Goal: Transaction & Acquisition: Purchase product/service

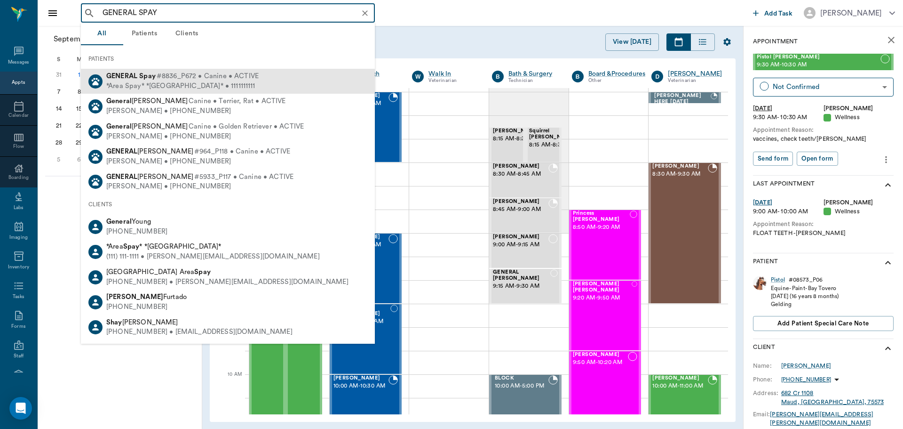
click at [166, 83] on div "*Area Spay* *[GEOGRAPHIC_DATA]* • 1111111111" at bounding box center [182, 86] width 152 height 10
type input "GENERAL SPAY"
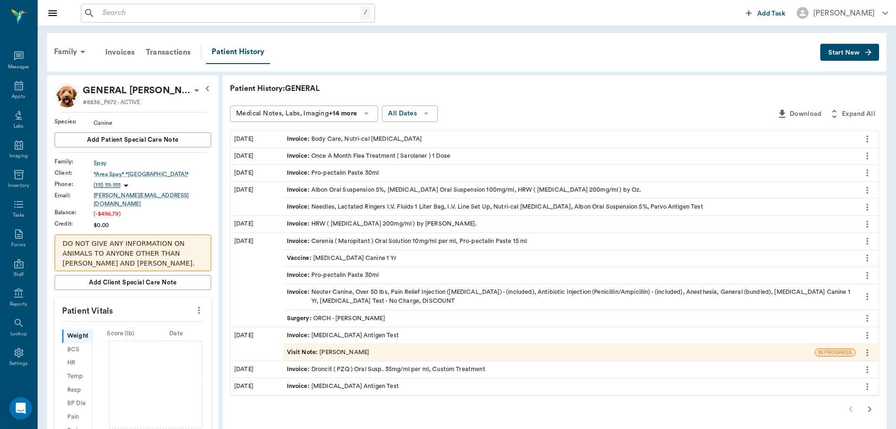
click at [842, 53] on span "Start New" at bounding box center [844, 53] width 32 height 0
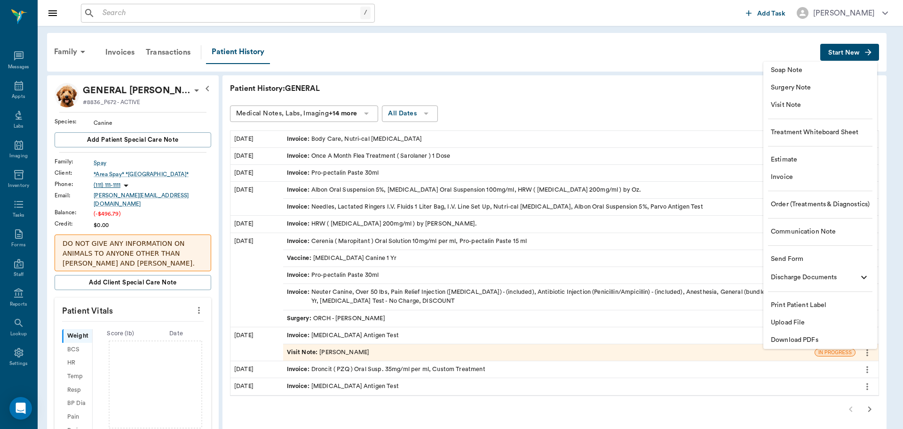
click at [784, 179] on span "Invoice" at bounding box center [820, 177] width 99 height 10
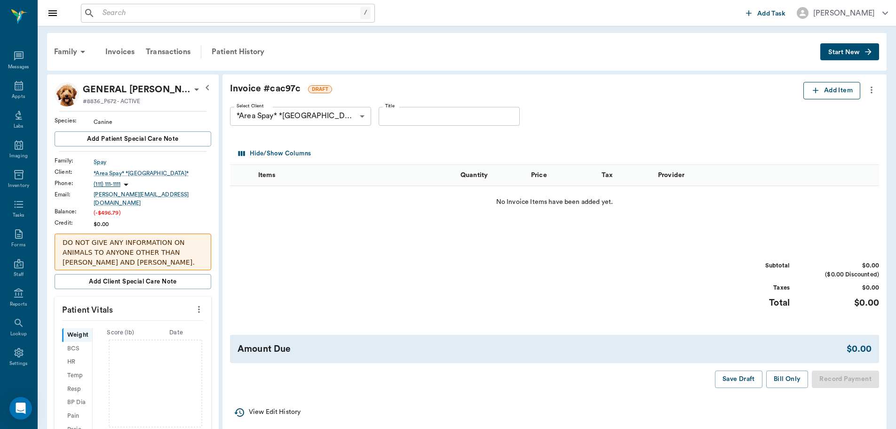
click at [816, 98] on button "Add Item" at bounding box center [831, 90] width 57 height 17
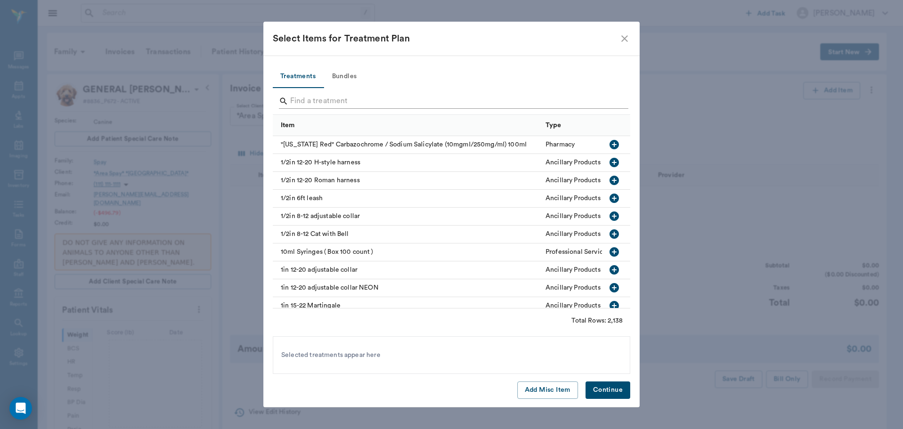
click at [324, 104] on input "Search" at bounding box center [452, 101] width 324 height 15
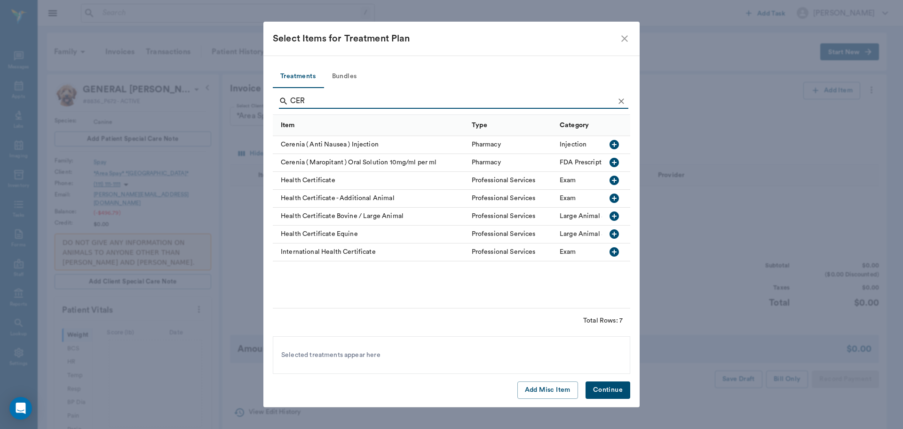
type input "CER"
click at [614, 143] on icon "button" at bounding box center [614, 144] width 9 height 9
click at [615, 383] on button "Continue" at bounding box center [608, 389] width 45 height 17
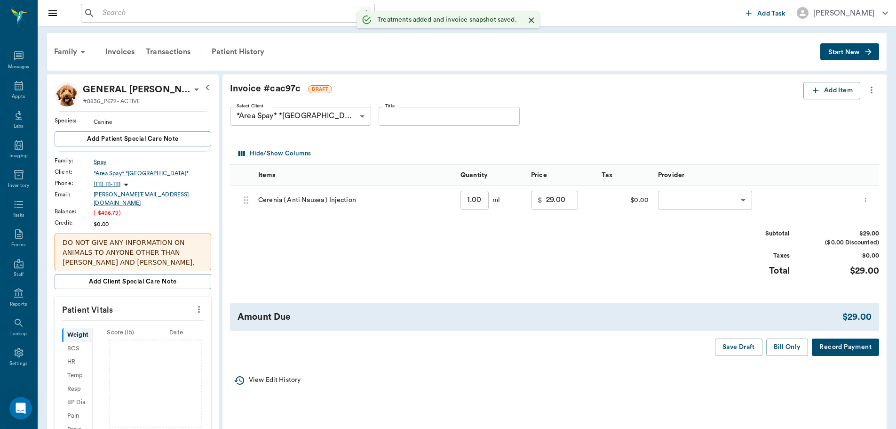
click at [474, 200] on input "1.00" at bounding box center [475, 200] width 28 height 19
type input "."
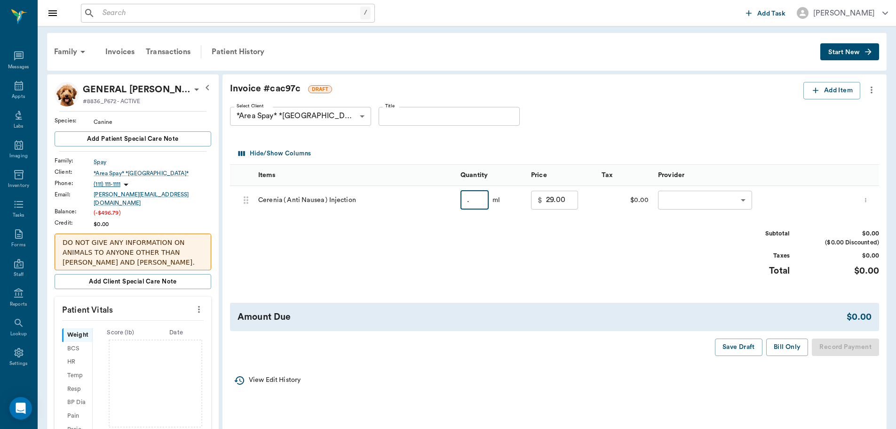
type input "0.00"
type input ".2"
type input "13.00"
type input ".2"
click at [729, 193] on body "/ ​ Add Task [PERSON_NAME] Nectar Messages Appts Labs Imaging Inventory Tasks F…" at bounding box center [451, 419] width 903 height 839
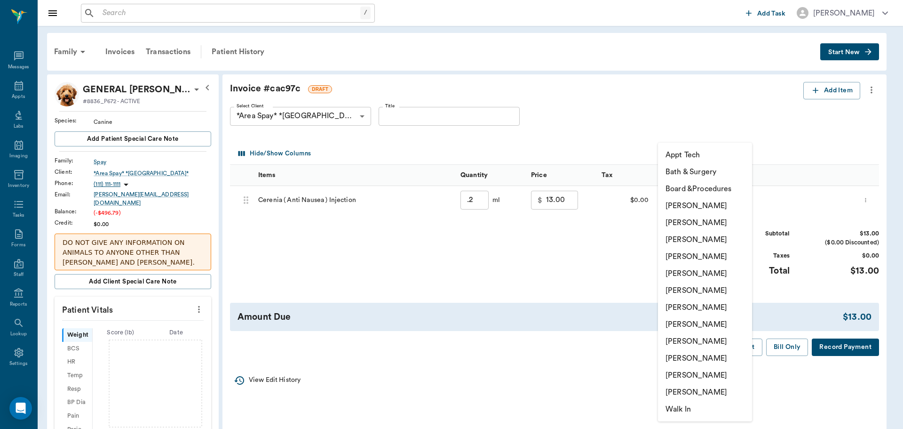
click at [695, 342] on li "[PERSON_NAME]" at bounding box center [705, 341] width 94 height 17
type input "none-63ec2e7e52e12b0ba117b124"
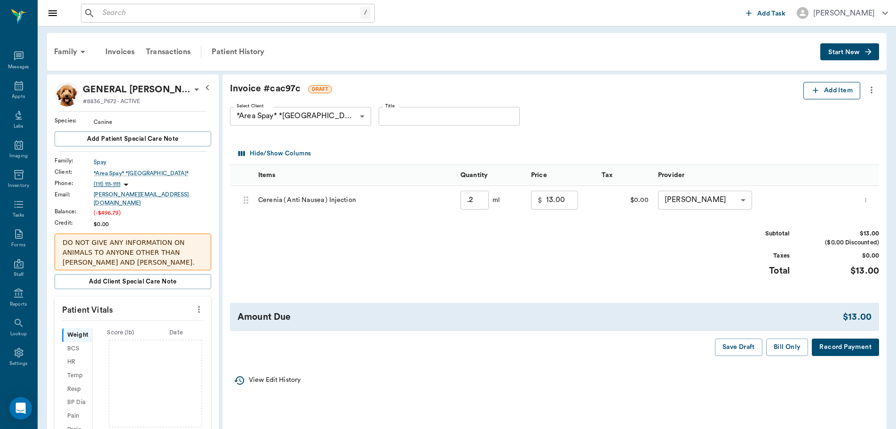
click at [828, 92] on button "Add Item" at bounding box center [831, 90] width 57 height 17
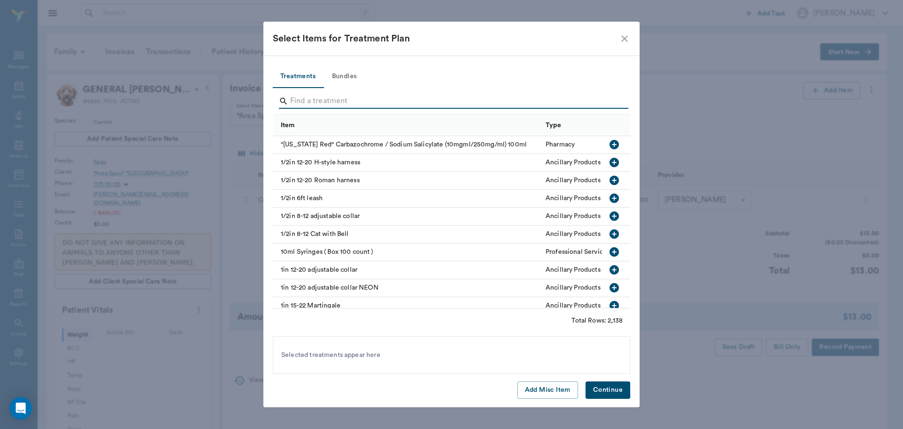
drag, startPoint x: 316, startPoint y: 100, endPoint x: 317, endPoint y: 93, distance: 7.2
click at [316, 101] on input "Search" at bounding box center [452, 101] width 324 height 15
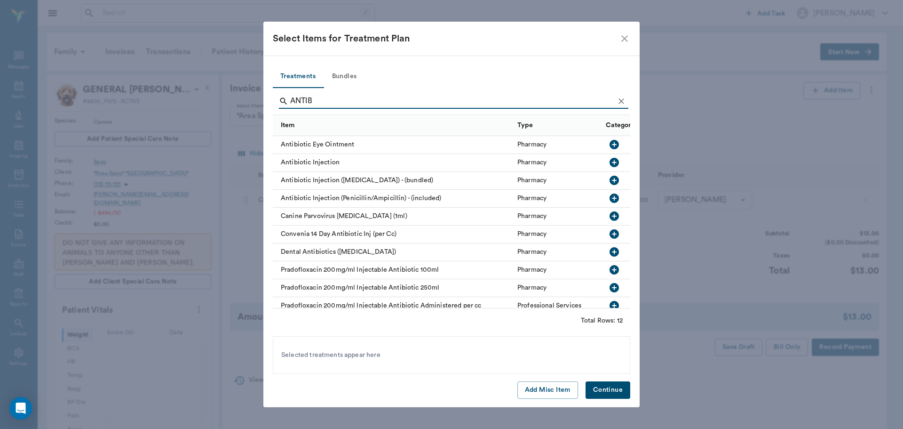
type input "ANTIB"
click at [610, 163] on icon "button" at bounding box center [614, 162] width 9 height 9
click at [599, 392] on button "Continue" at bounding box center [608, 389] width 45 height 17
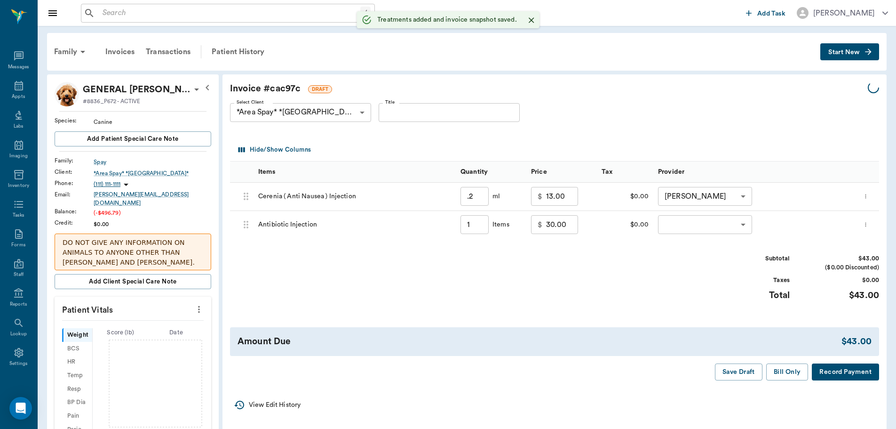
type input "0.20"
type input "1.00"
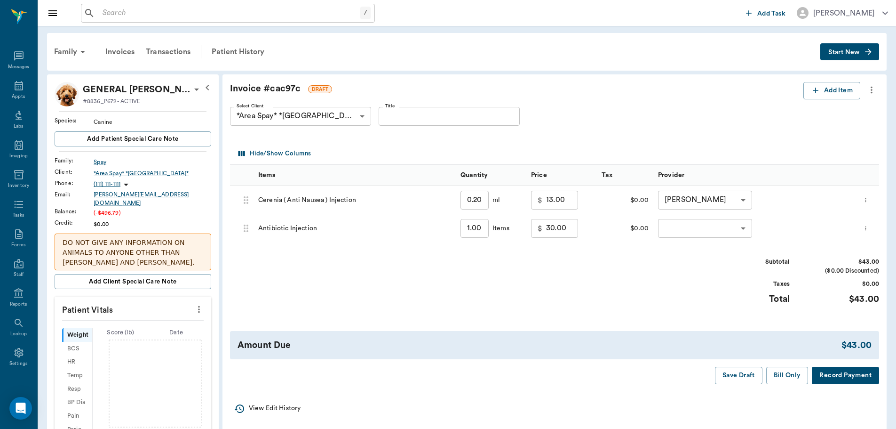
click at [869, 222] on icon "more" at bounding box center [866, 227] width 6 height 11
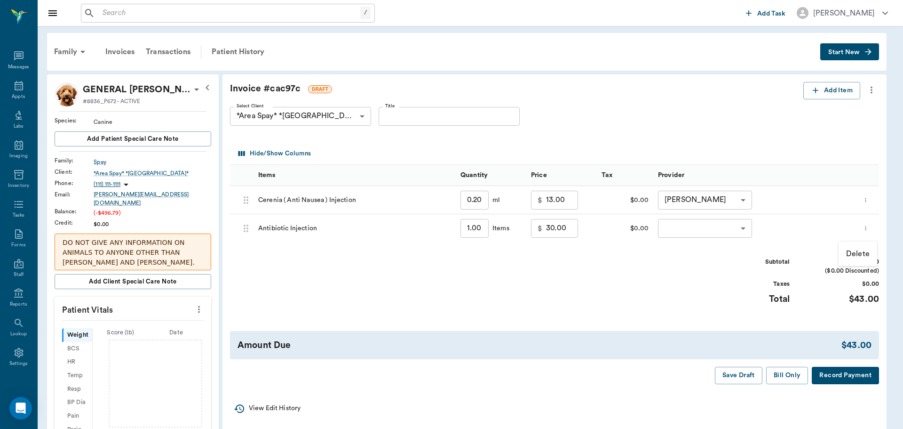
click at [859, 252] on p "Delete" at bounding box center [858, 253] width 24 height 11
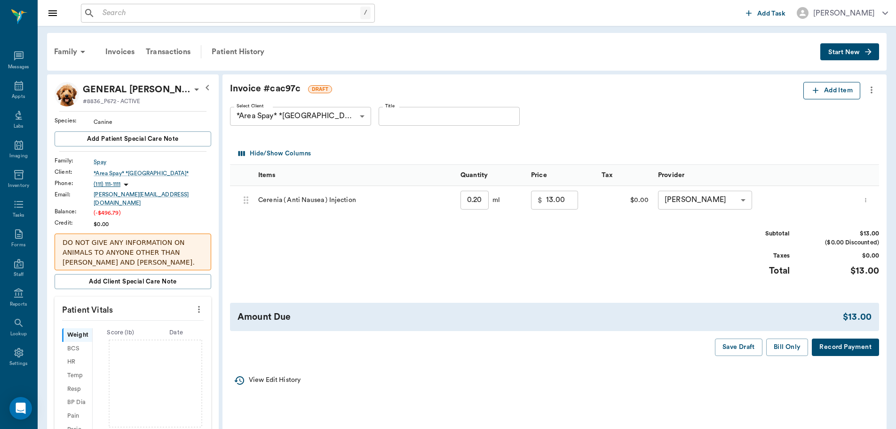
click at [837, 94] on button "Add Item" at bounding box center [831, 90] width 57 height 17
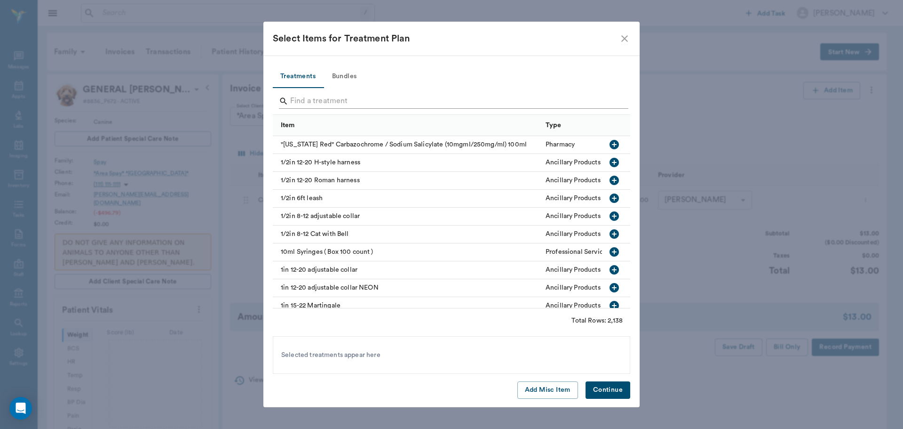
click at [312, 107] on input "Search" at bounding box center [452, 101] width 324 height 15
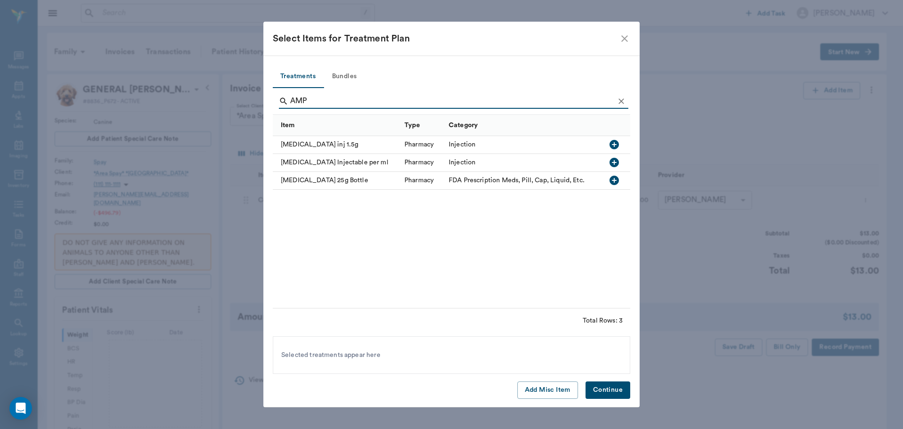
type input "AMP"
click at [614, 162] on icon "button" at bounding box center [614, 162] width 9 height 9
drag, startPoint x: 596, startPoint y: 387, endPoint x: 603, endPoint y: 366, distance: 21.6
click at [597, 383] on button "Continue" at bounding box center [608, 389] width 45 height 17
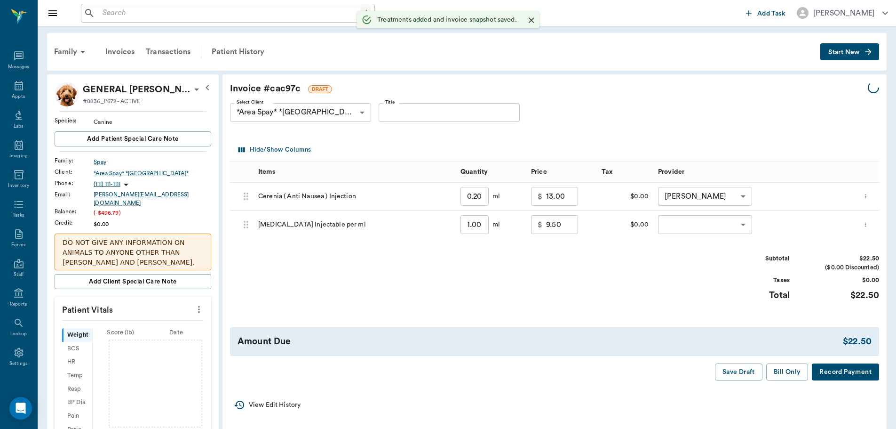
click at [479, 224] on input "1.00" at bounding box center [475, 224] width 28 height 19
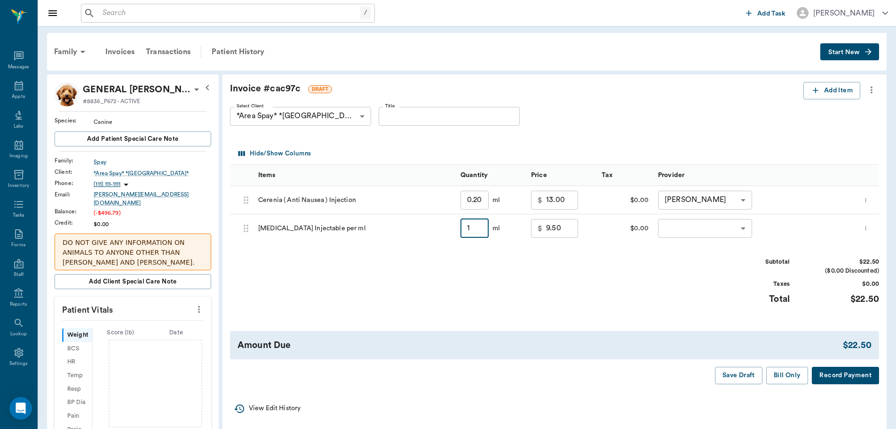
type input "1"
type input "0.00"
type input "2"
type input "11.50"
type input "2.00"
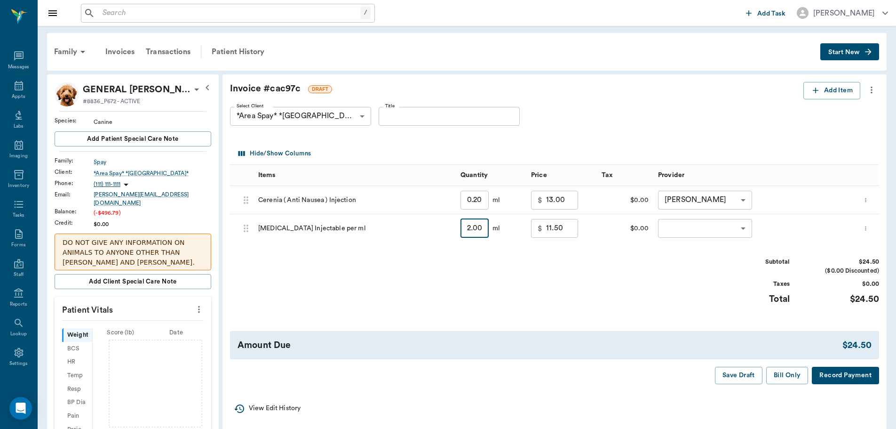
click at [720, 230] on body "/ ​ Add Task [PERSON_NAME] Nectar Messages Appts Labs Imaging Inventory Tasks F…" at bounding box center [448, 419] width 896 height 839
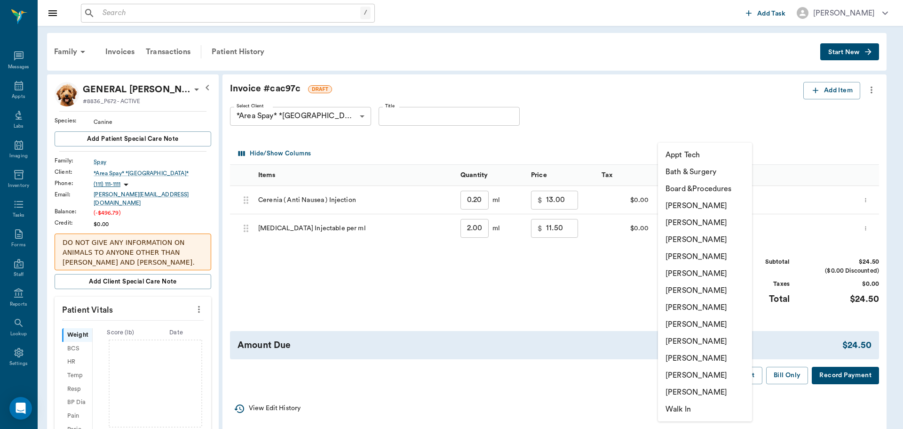
click at [691, 343] on li "[PERSON_NAME]" at bounding box center [705, 341] width 94 height 17
type input "none-63ec2e7e52e12b0ba117b124"
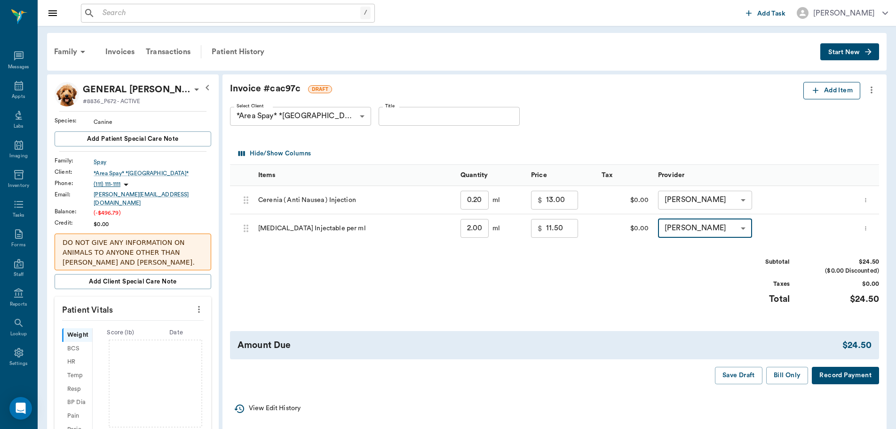
click at [823, 86] on button "Add Item" at bounding box center [831, 90] width 57 height 17
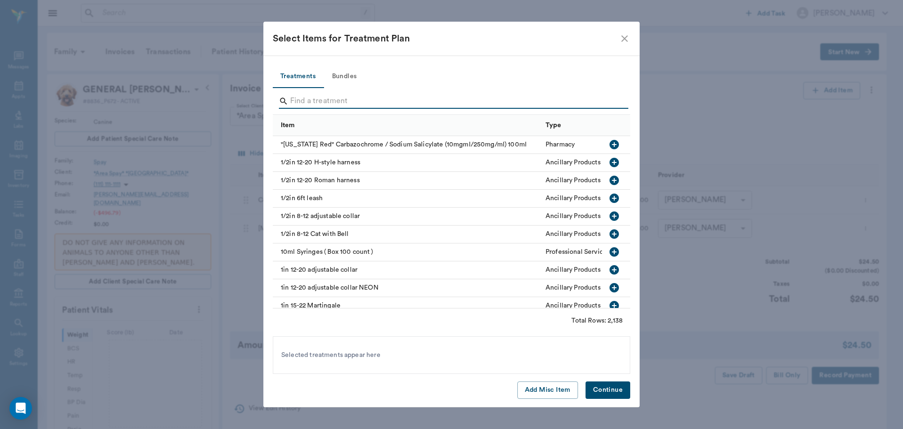
click at [326, 104] on input "Search" at bounding box center [452, 101] width 324 height 15
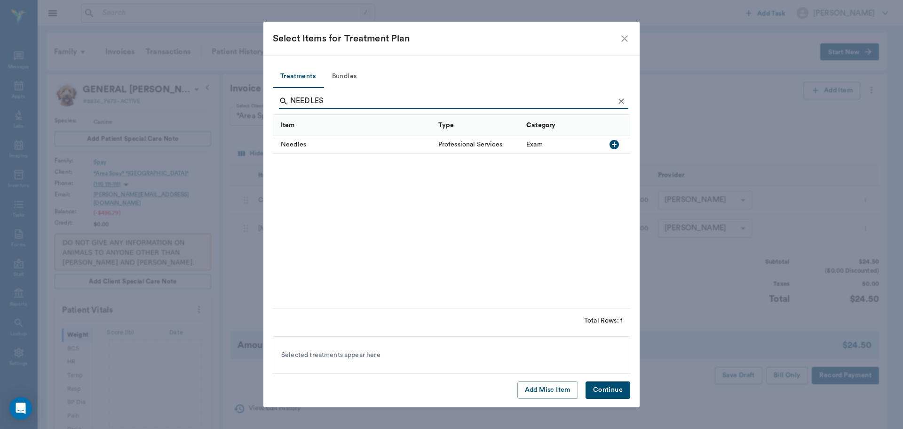
type input "NEEDLES"
drag, startPoint x: 608, startPoint y: 146, endPoint x: 620, endPoint y: 162, distance: 20.0
click at [610, 147] on icon "button" at bounding box center [614, 144] width 11 height 11
click at [606, 391] on button "Continue" at bounding box center [608, 389] width 45 height 17
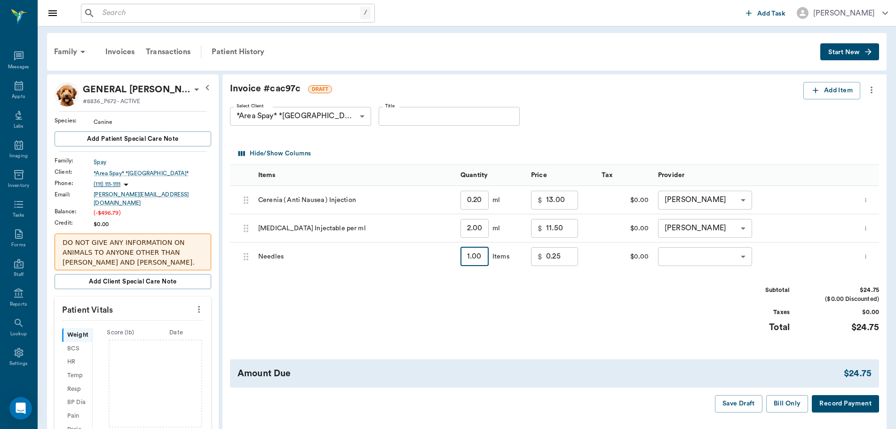
click at [473, 255] on input "1.00" at bounding box center [475, 256] width 28 height 19
type input "14"
type input "3.50"
type input "14"
click at [728, 254] on body "/ ​ Add Task [PERSON_NAME] Nectar Messages Appts Labs Imaging Inventory Tasks F…" at bounding box center [448, 419] width 896 height 839
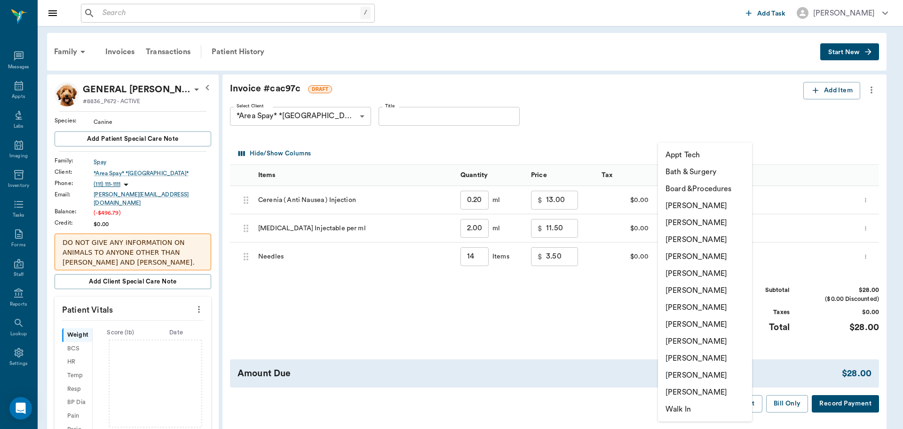
click at [699, 341] on li "[PERSON_NAME]" at bounding box center [705, 341] width 94 height 17
type input "none-63ec2e7e52e12b0ba117b124"
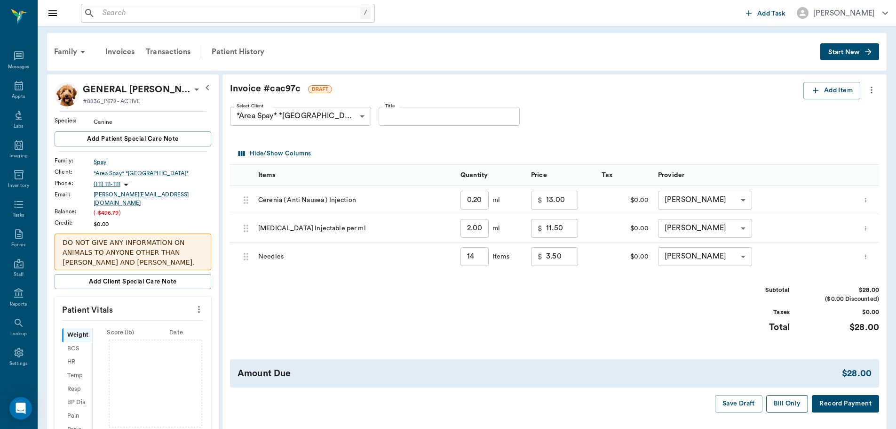
click at [794, 399] on button "Bill Only" at bounding box center [787, 403] width 42 height 17
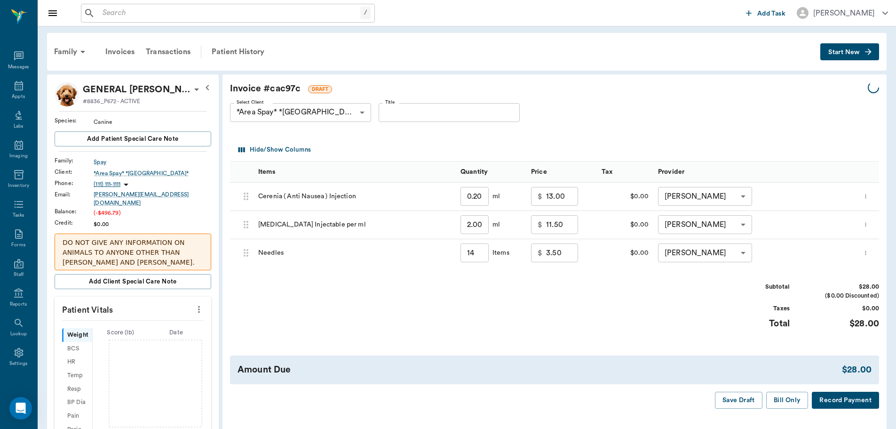
type input "14.00"
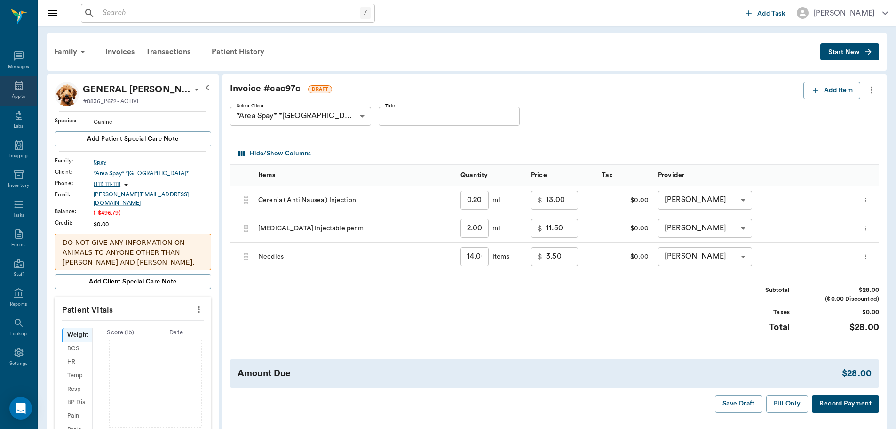
click at [15, 95] on div "Appts" at bounding box center [18, 96] width 13 height 7
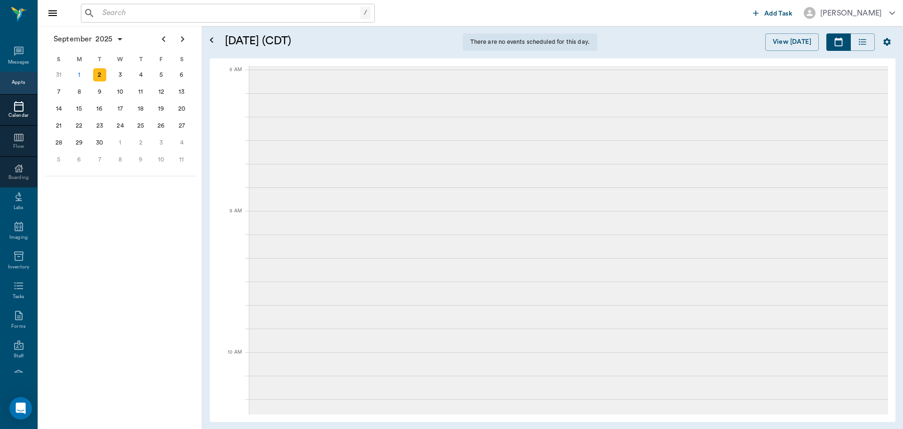
scroll to position [142, 0]
